Goal: Check status: Check status

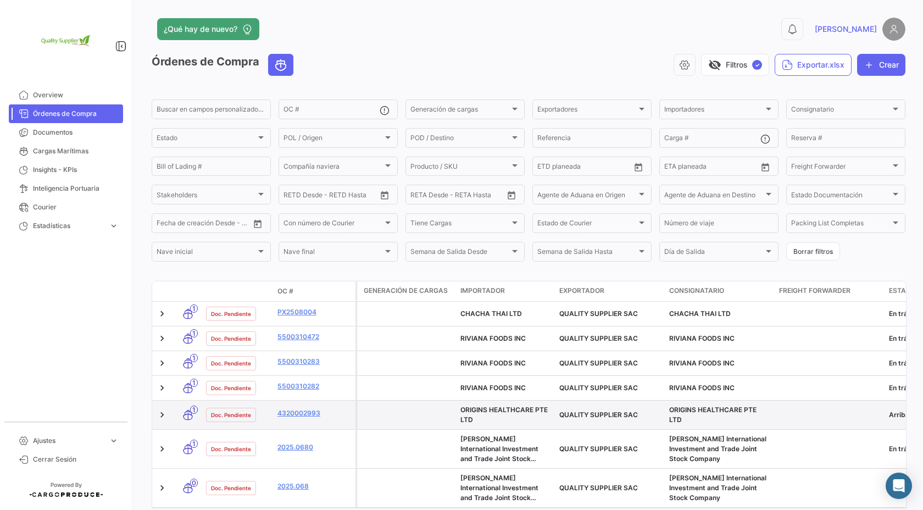
scroll to position [48, 0]
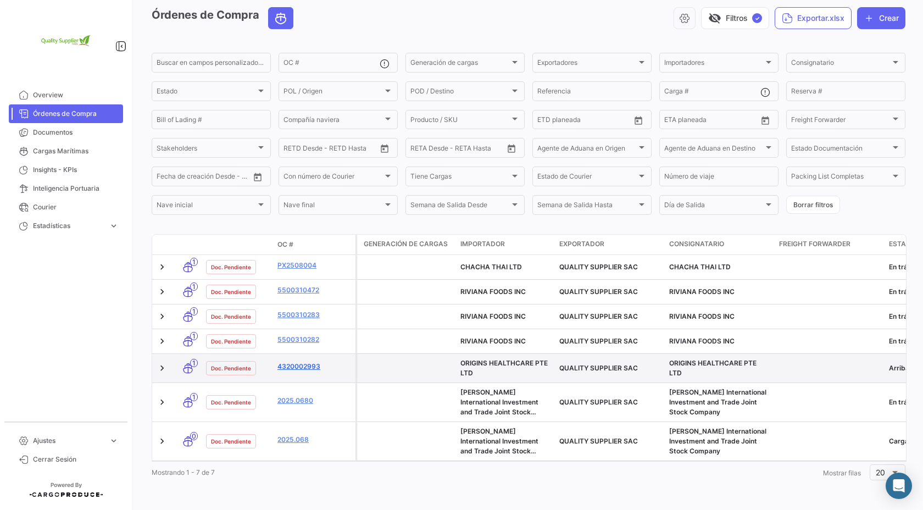
click at [303, 368] on link "4320002993" at bounding box center [314, 367] width 74 height 10
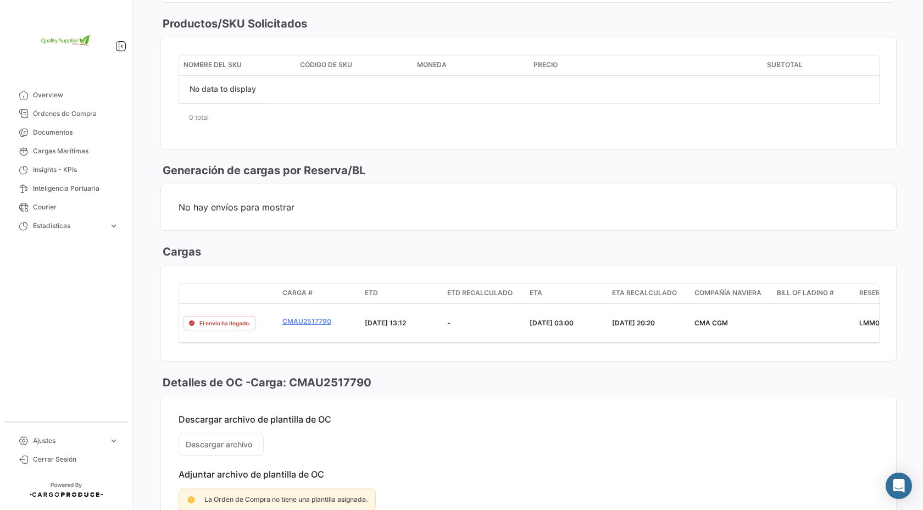
scroll to position [520, 0]
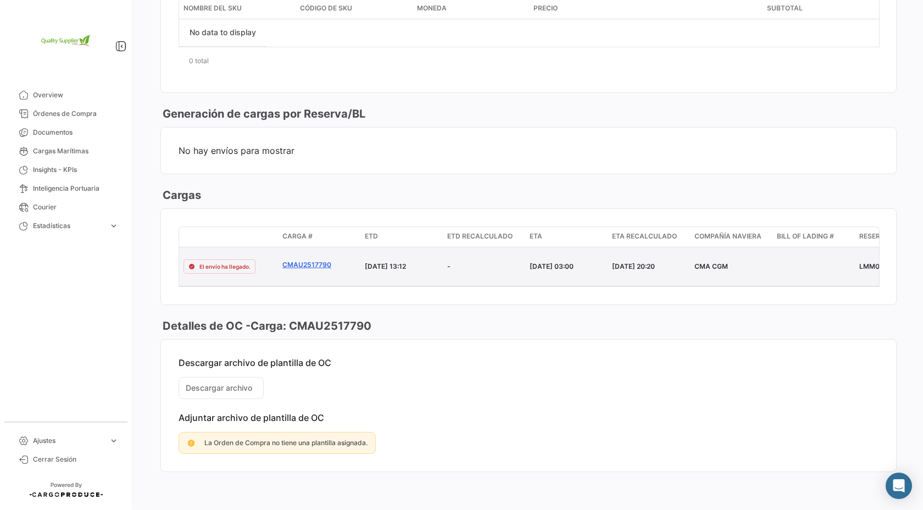
click at [302, 263] on link "CMAU2517790" at bounding box center [319, 265] width 74 height 10
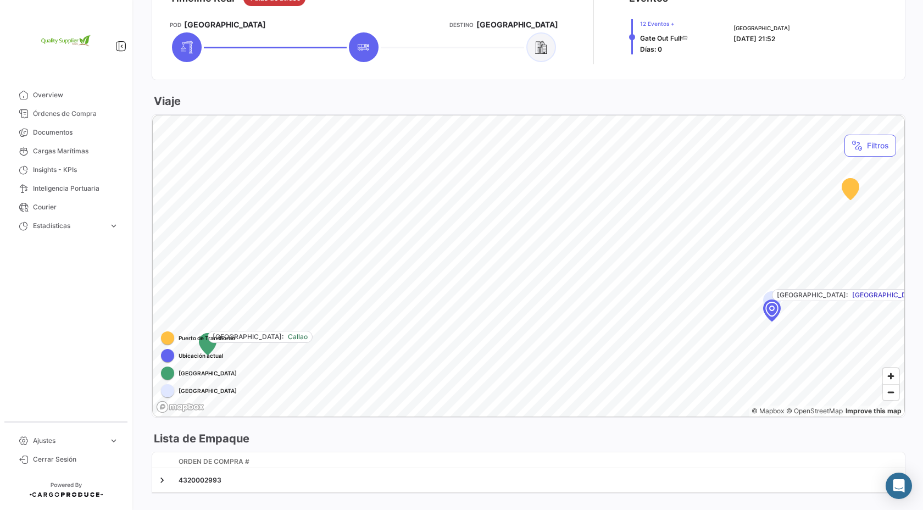
scroll to position [521, 0]
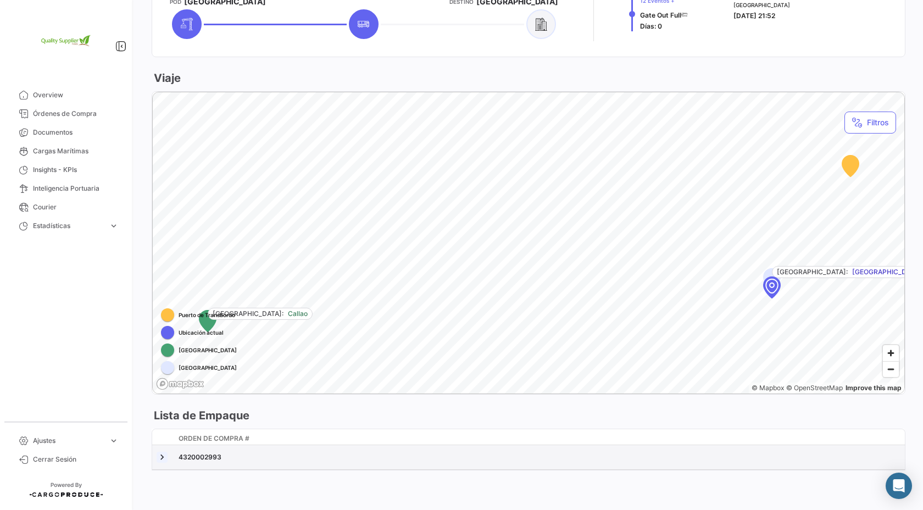
click at [162, 457] on link at bounding box center [162, 457] width 11 height 11
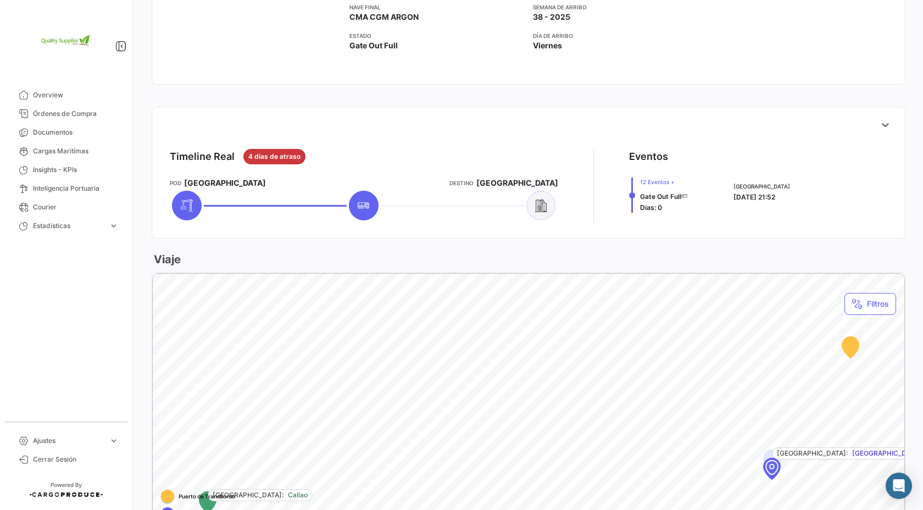
scroll to position [334, 0]
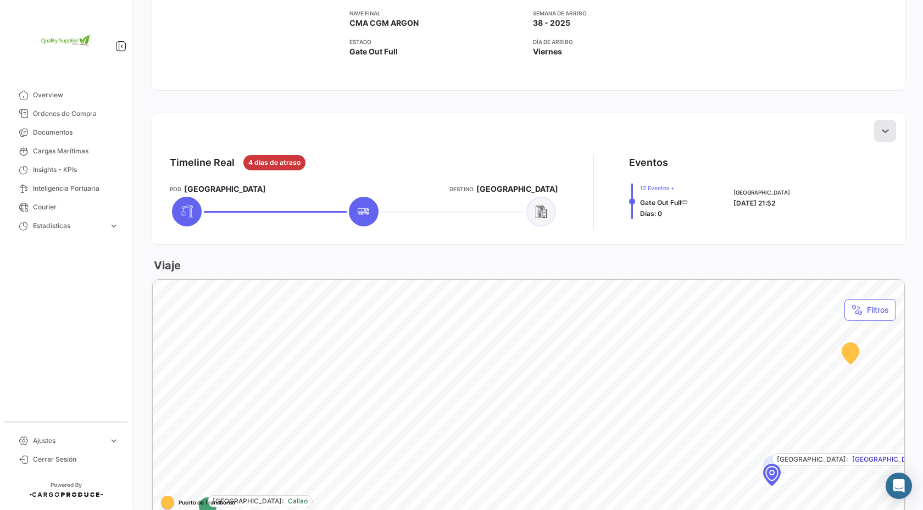
click at [882, 129] on icon at bounding box center [885, 130] width 11 height 11
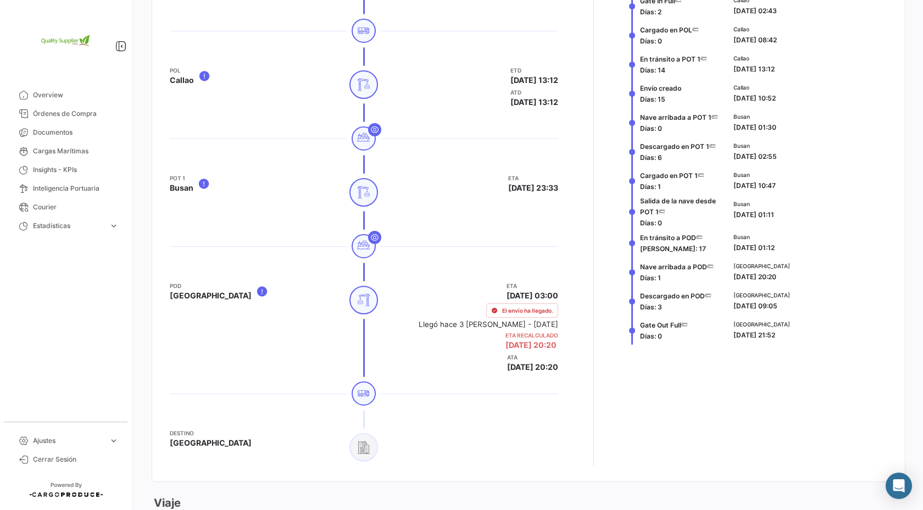
scroll to position [0, 0]
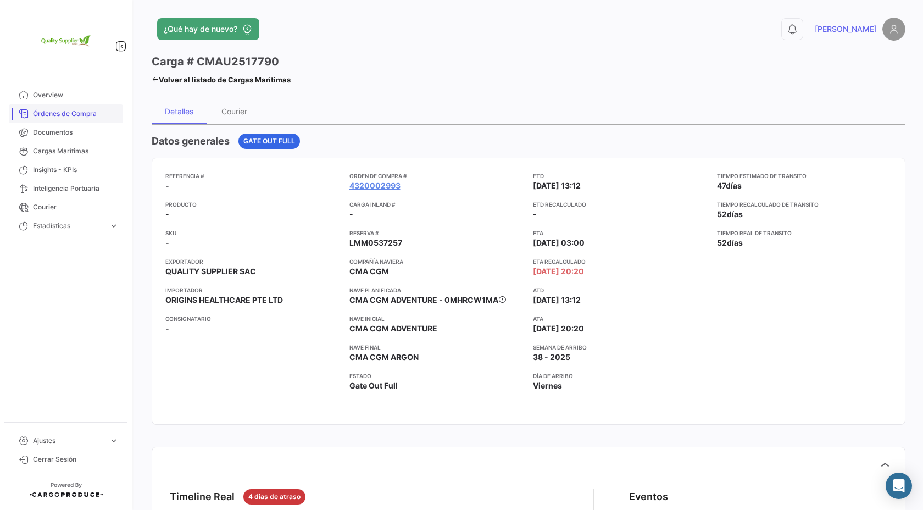
click at [71, 110] on span "Órdenes de Compra" at bounding box center [76, 114] width 86 height 10
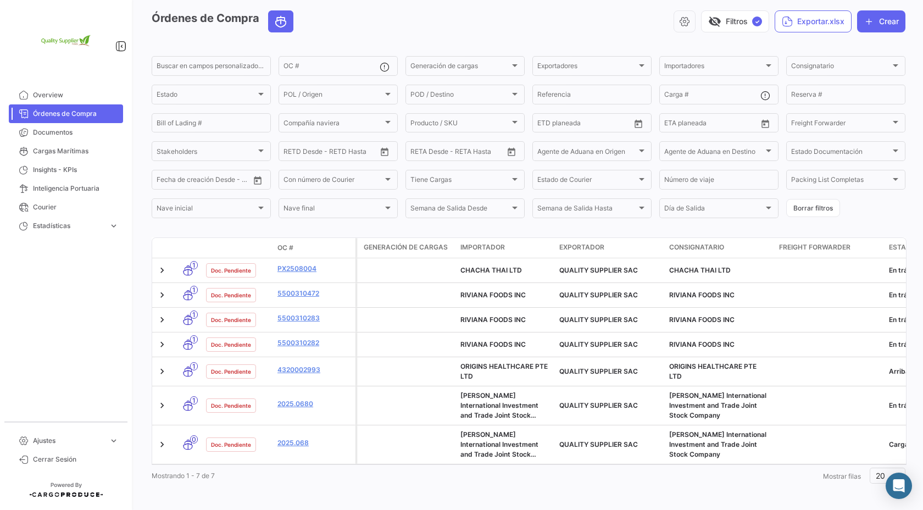
scroll to position [48, 0]
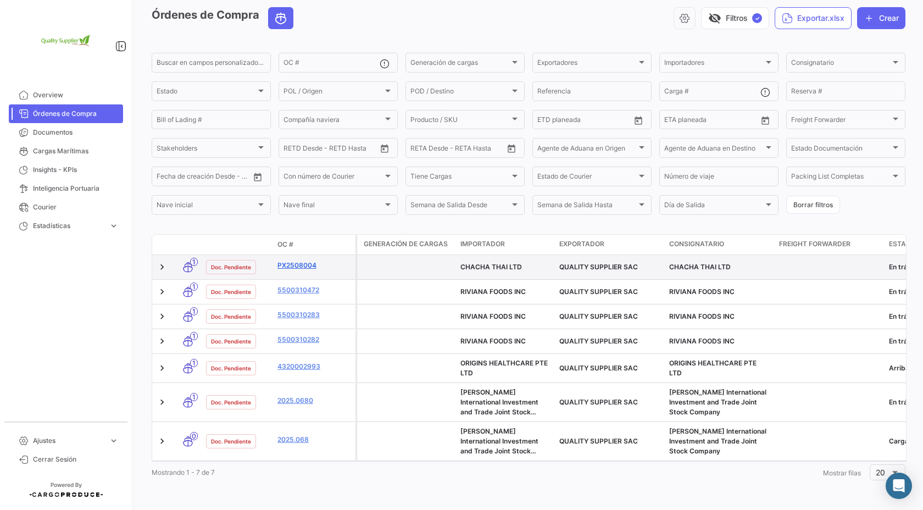
click at [307, 269] on link "PX2508004" at bounding box center [314, 265] width 74 height 10
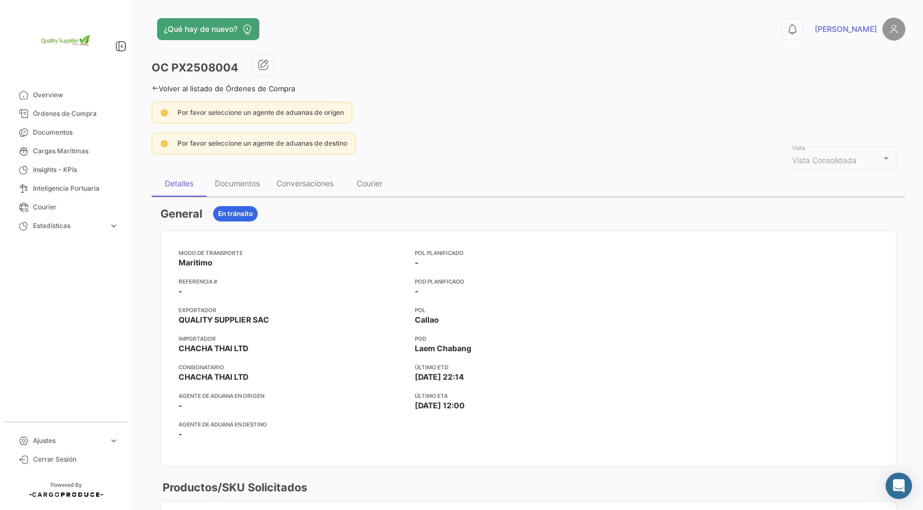
scroll to position [29, 0]
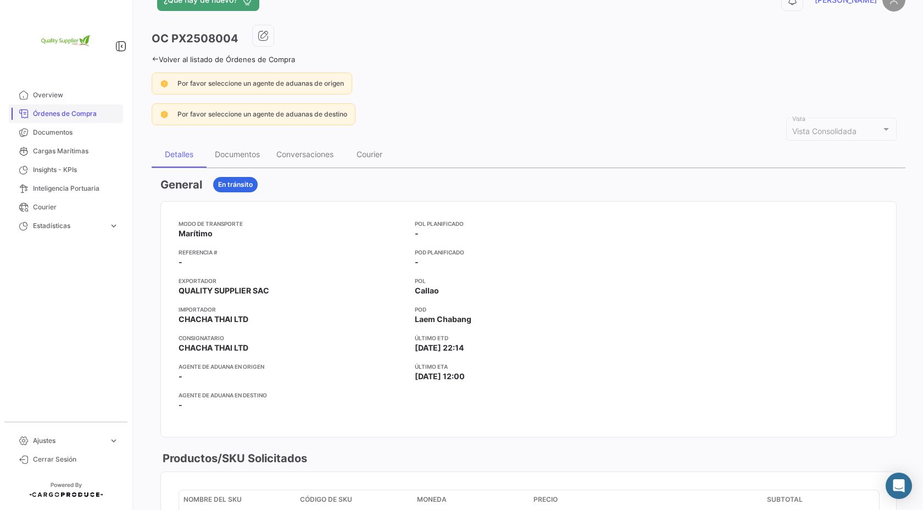
click at [64, 121] on link "Órdenes de Compra" at bounding box center [66, 113] width 114 height 19
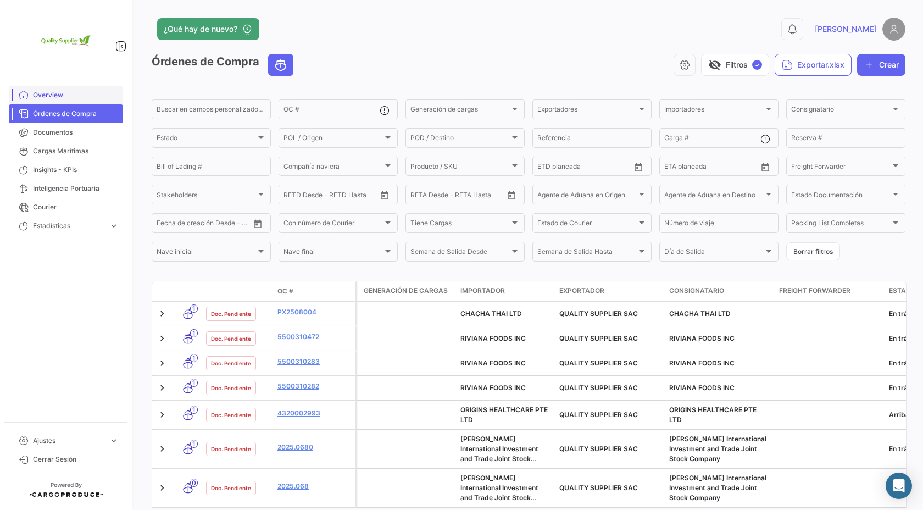
click at [55, 89] on link "Overview" at bounding box center [66, 95] width 114 height 19
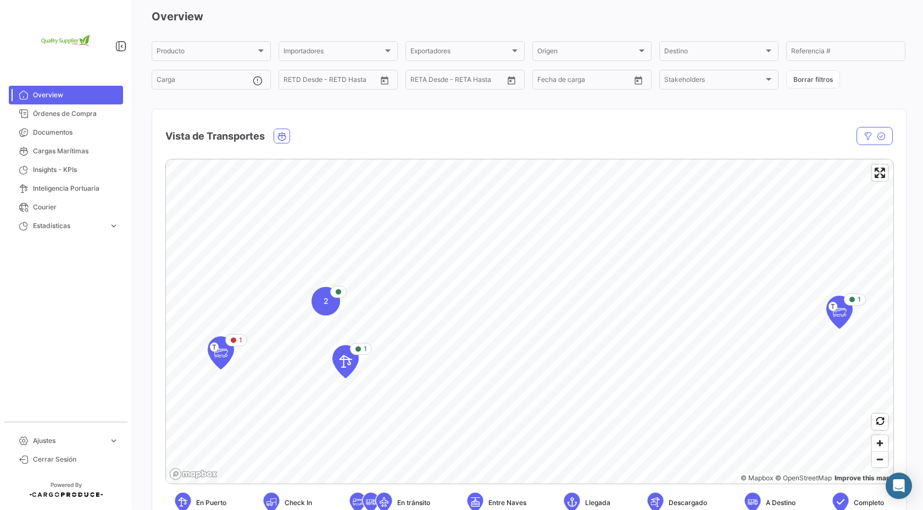
scroll to position [52, 0]
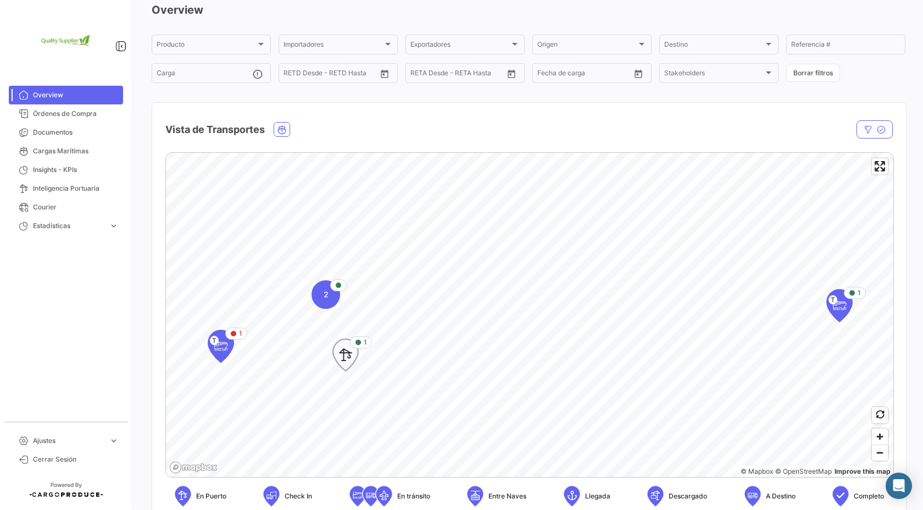
click at [348, 357] on icon "Map marker" at bounding box center [345, 354] width 15 height 23
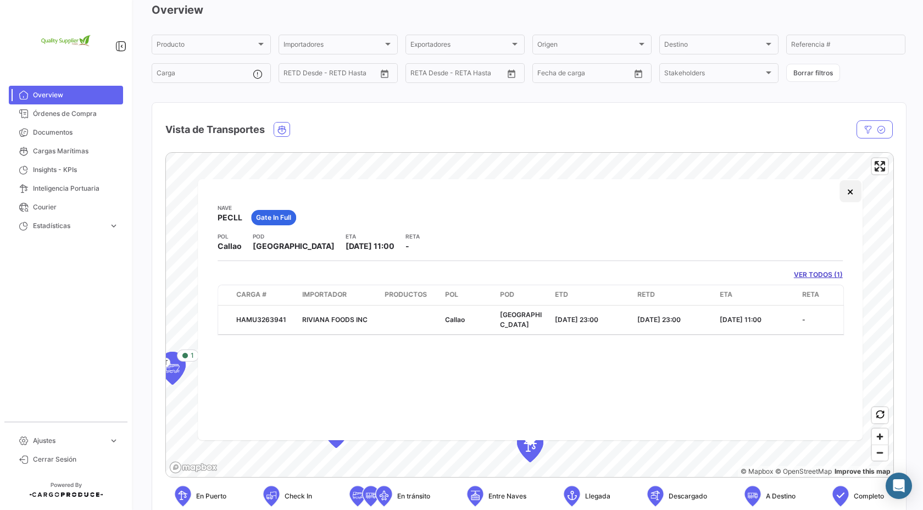
click at [850, 190] on button "×" at bounding box center [850, 191] width 22 height 22
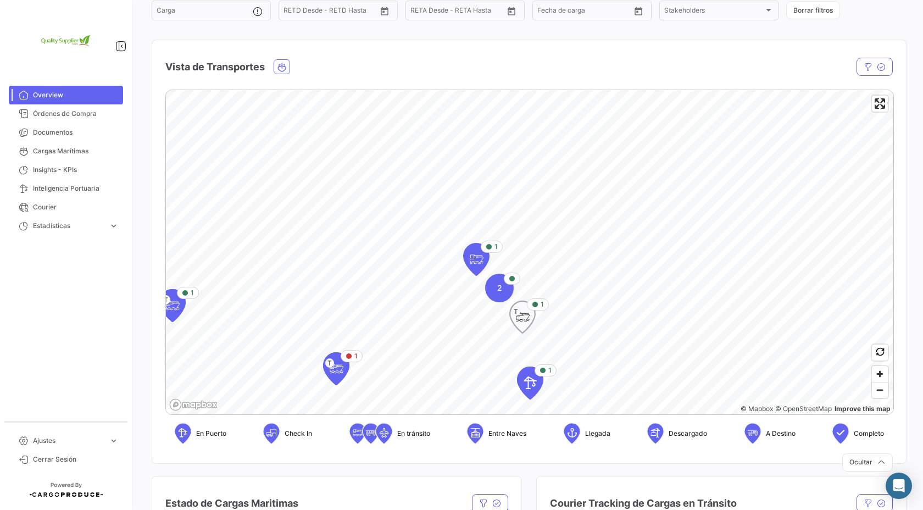
scroll to position [129, 0]
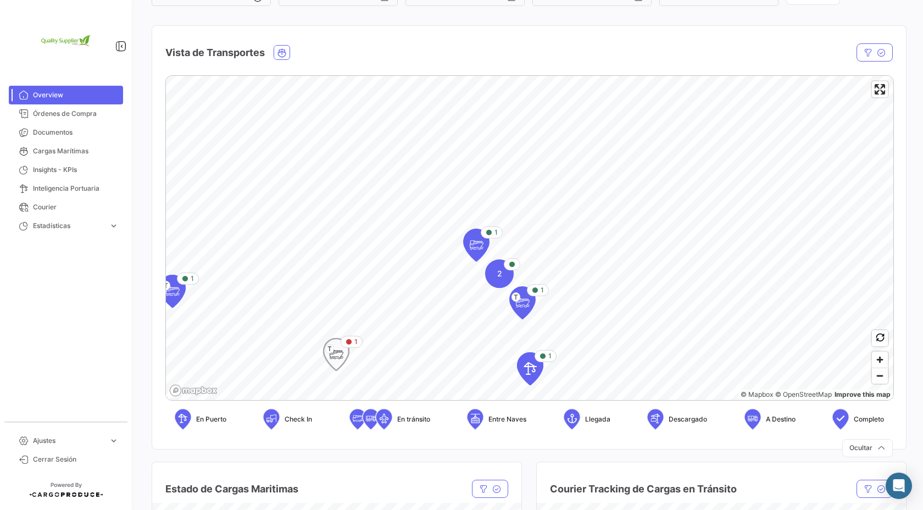
click at [340, 365] on icon "Map marker" at bounding box center [336, 354] width 15 height 23
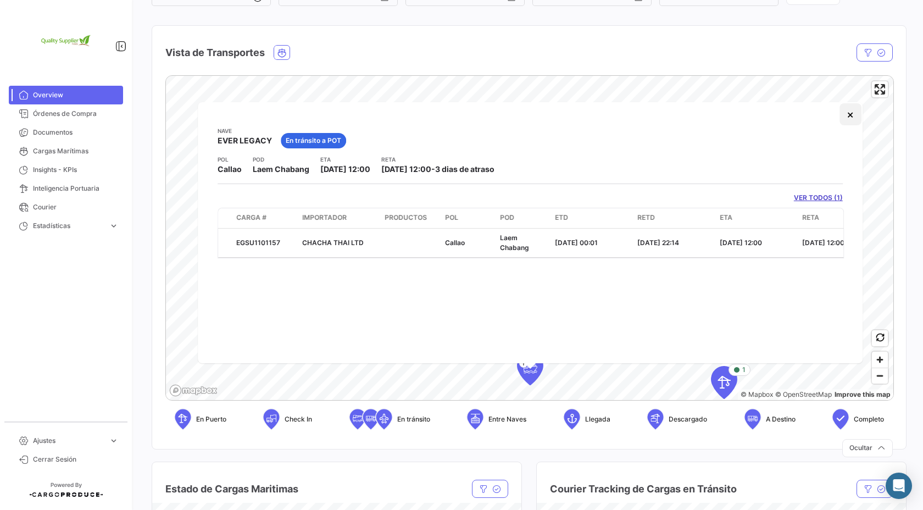
click at [855, 114] on button "×" at bounding box center [850, 114] width 22 height 22
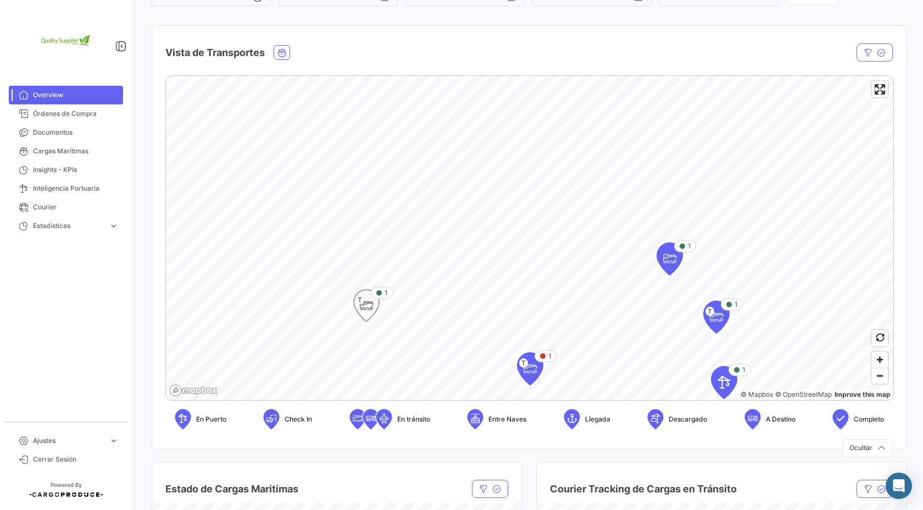
click at [375, 318] on icon "Map marker" at bounding box center [366, 305] width 26 height 33
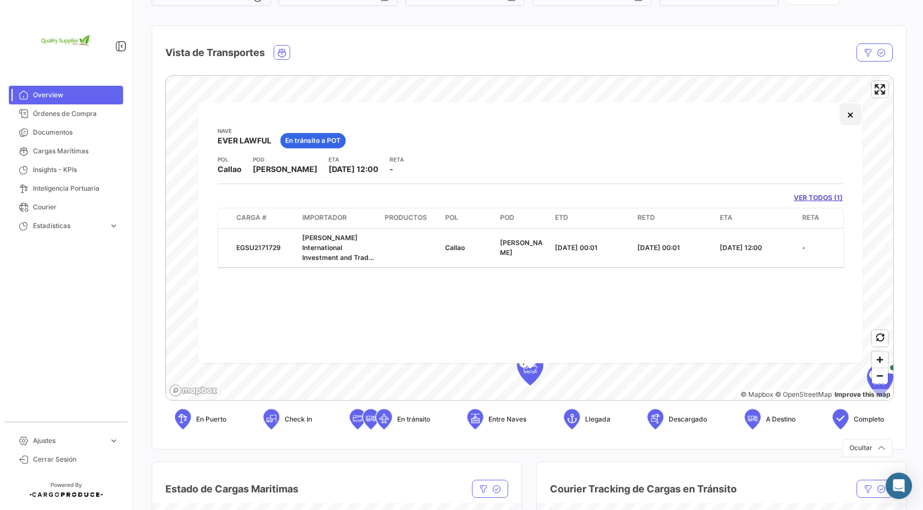
click at [851, 121] on button "×" at bounding box center [850, 114] width 22 height 22
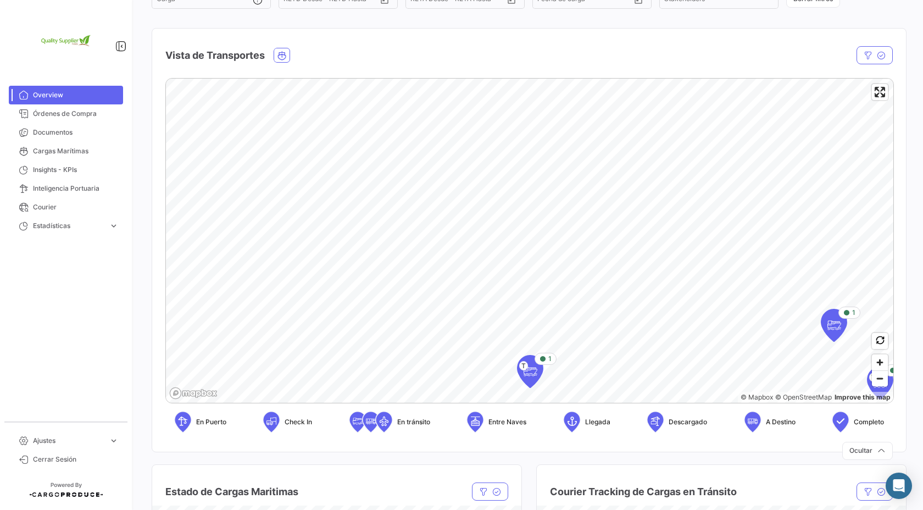
scroll to position [0, 0]
